Goal: Communication & Community: Answer question/provide support

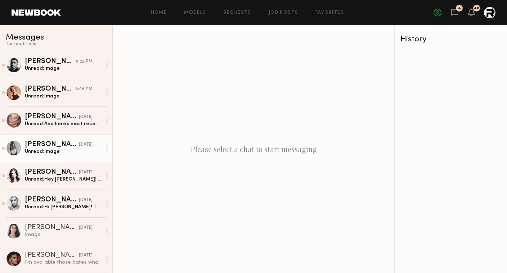
click at [58, 153] on div "Unread: Image" at bounding box center [63, 151] width 77 height 7
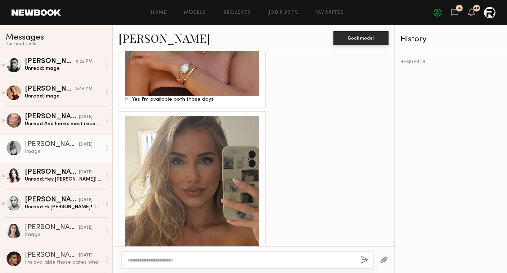
scroll to position [383, 0]
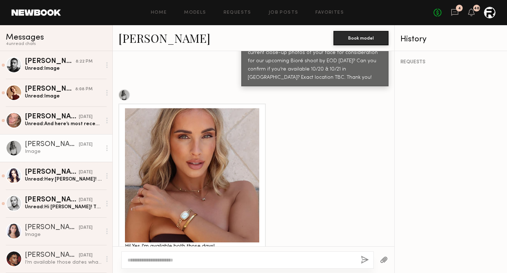
click at [154, 36] on link "Megan N." at bounding box center [164, 37] width 92 height 15
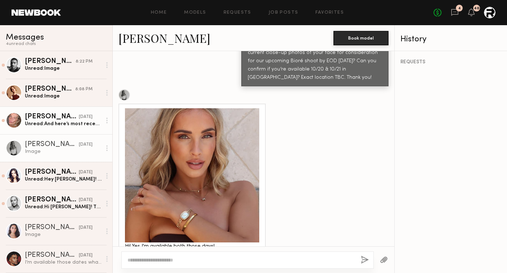
click at [57, 121] on div "Unread: And here’s most recent photo shoot as well" at bounding box center [63, 124] width 77 height 7
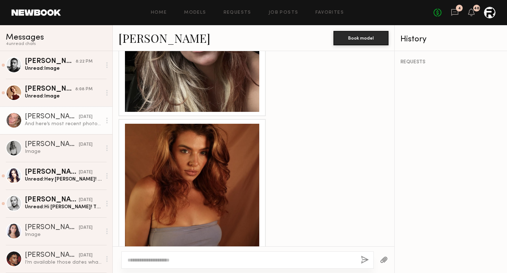
scroll to position [1176, 0]
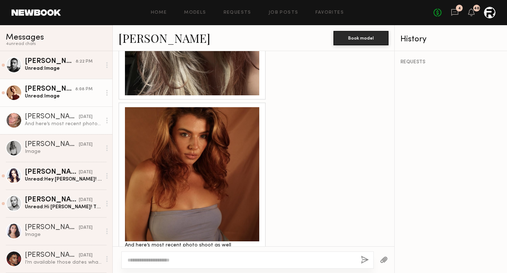
click at [58, 87] on div "Angelina B." at bounding box center [50, 89] width 50 height 7
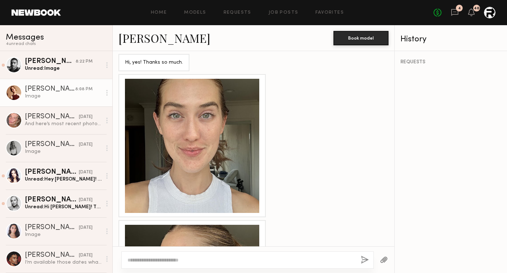
scroll to position [460, 0]
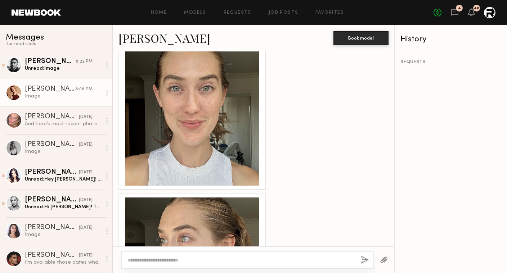
click at [195, 129] on div at bounding box center [192, 118] width 134 height 134
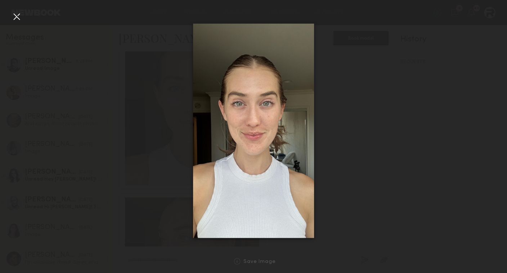
click at [335, 157] on div at bounding box center [253, 131] width 507 height 239
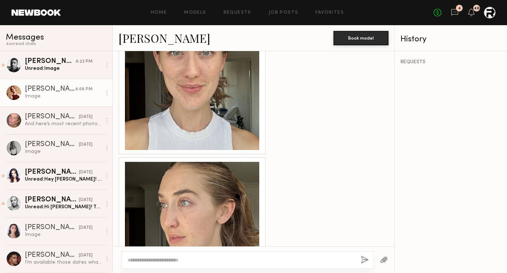
scroll to position [542, 0]
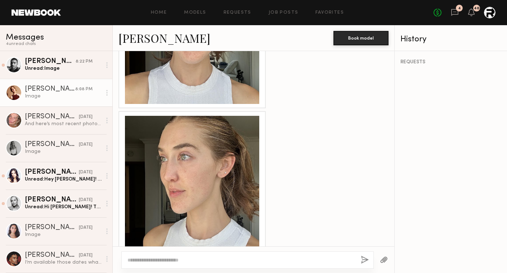
click at [213, 169] on div at bounding box center [192, 183] width 134 height 134
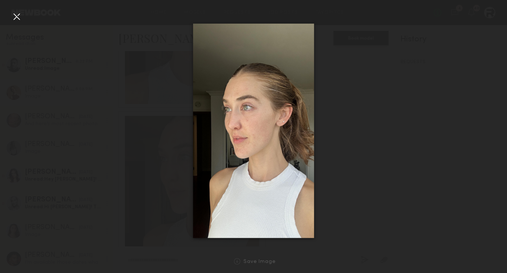
click at [19, 17] on div at bounding box center [17, 17] width 12 height 12
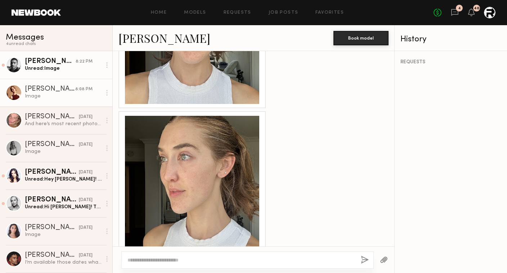
click at [72, 74] on link "Lucas P. 8:22 PM Unread: Image" at bounding box center [56, 65] width 112 height 28
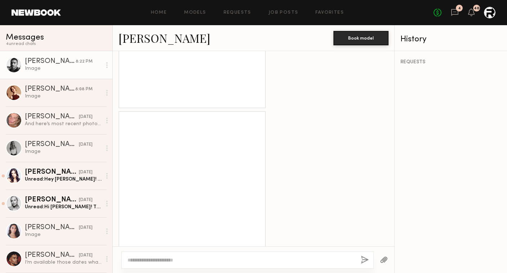
scroll to position [1120, 0]
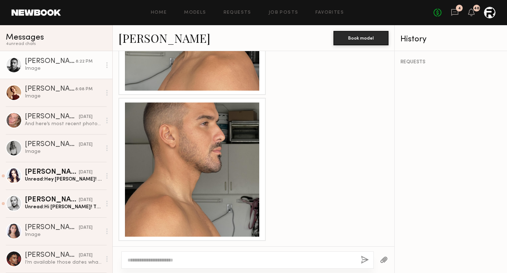
click at [135, 40] on link "Lucas P." at bounding box center [164, 37] width 92 height 15
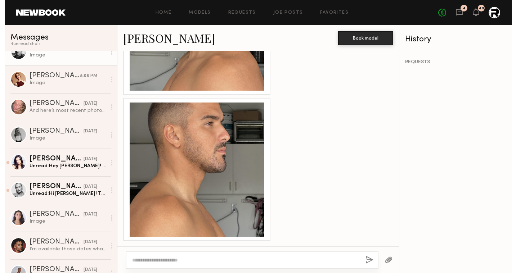
scroll to position [0, 0]
